Goal: Check status: Check status

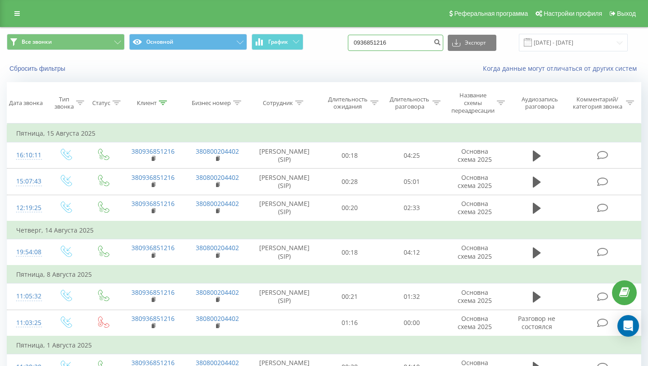
click at [398, 44] on input "0936851216" at bounding box center [395, 43] width 95 height 16
paste input "+38 (096) 561-42-50"
click at [397, 43] on input "093685+38 (096) 561-42-50216" at bounding box center [395, 43] width 95 height 16
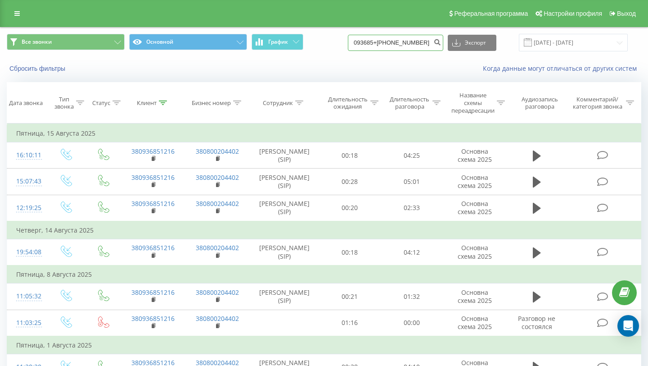
click at [397, 43] on input "093685+38 (096) 561-42-50216" at bounding box center [395, 43] width 95 height 16
paste input "+38 (096) 561-42-50"
click at [381, 43] on input "+38 (096) 561-42-50" at bounding box center [395, 43] width 95 height 16
type input "380965614250"
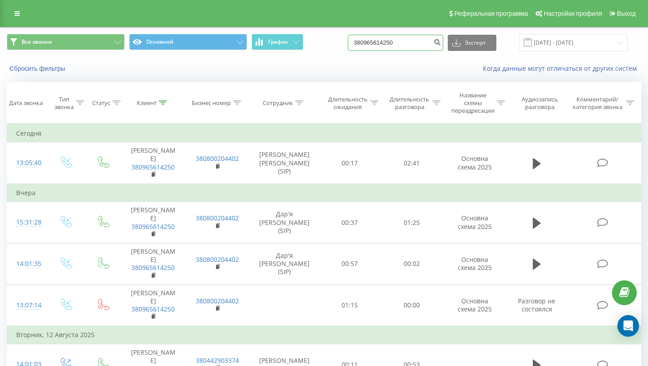
click at [398, 45] on input "380965614250" at bounding box center [395, 43] width 95 height 16
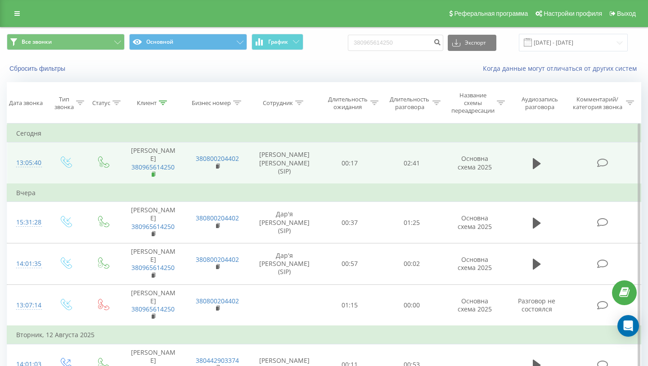
click at [152, 172] on rect at bounding box center [153, 174] width 3 height 4
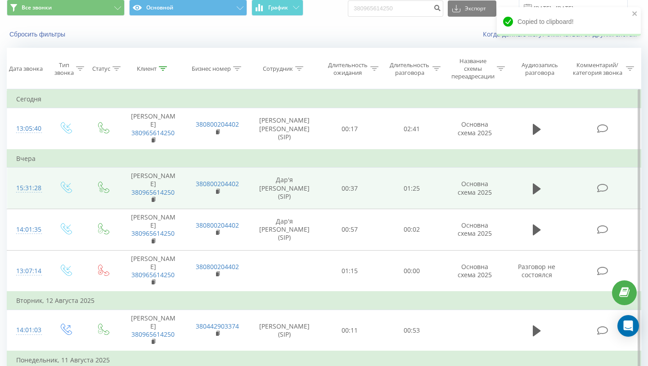
scroll to position [37, 0]
